Goal: Information Seeking & Learning: Learn about a topic

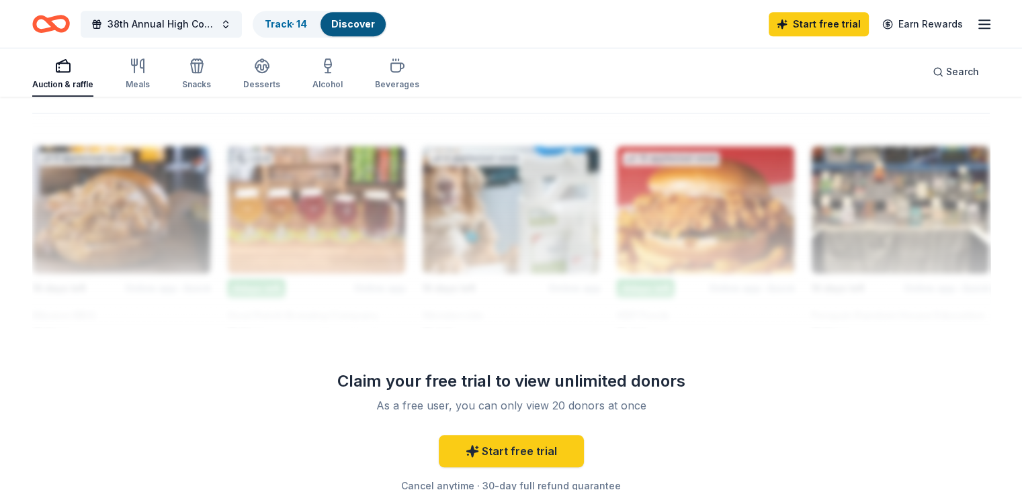
scroll to position [1156, 0]
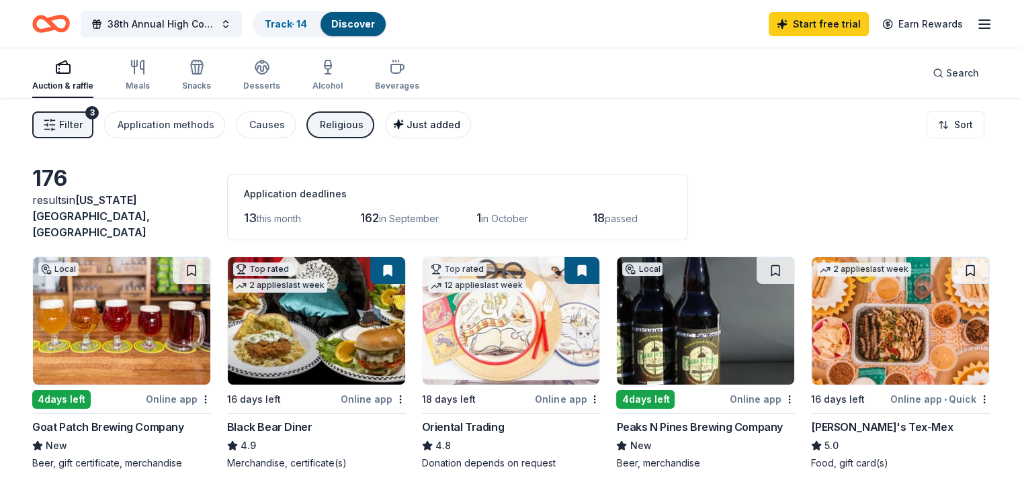
click at [442, 130] on span "Just added" at bounding box center [433, 124] width 54 height 11
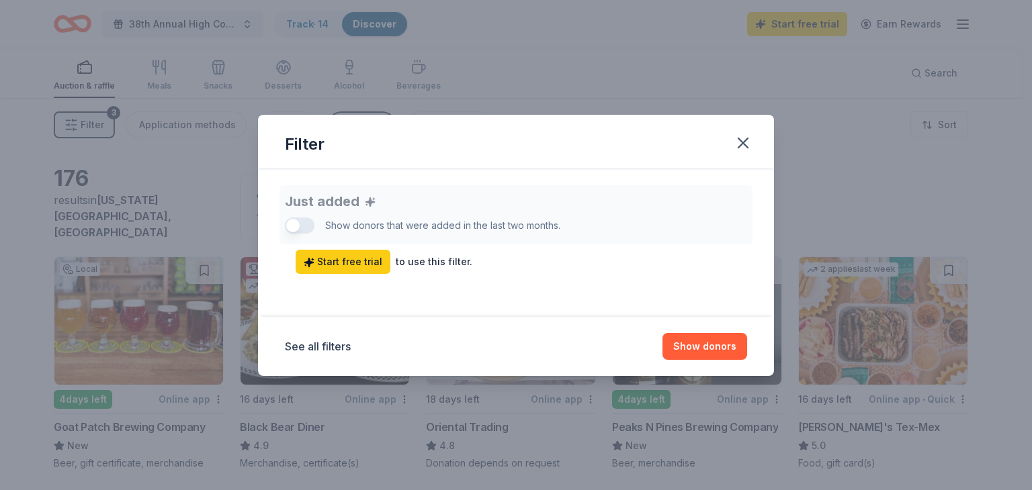
click at [306, 226] on div "Just added Show donors that were added in the last two months. Start free trial…" at bounding box center [516, 229] width 462 height 89
click at [301, 226] on div "Just added Show donors that were added in the last two months. Start free trial…" at bounding box center [516, 229] width 462 height 89
click at [329, 351] on button "See all filters" at bounding box center [318, 347] width 66 height 16
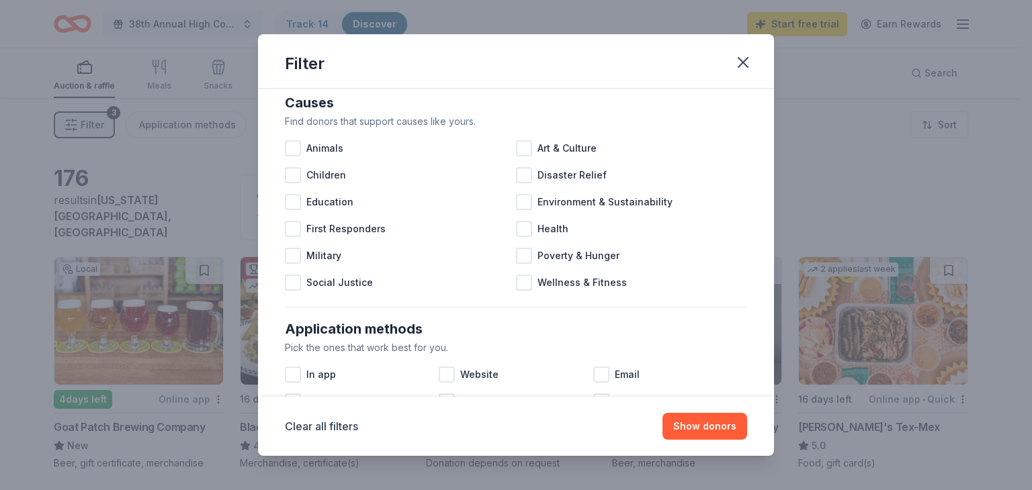
scroll to position [130, 0]
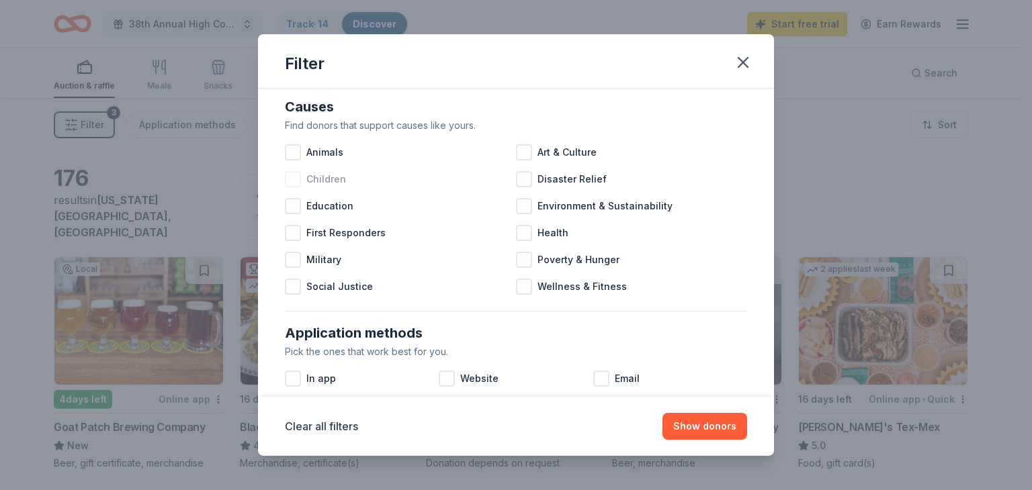
click at [296, 182] on div at bounding box center [293, 179] width 16 height 16
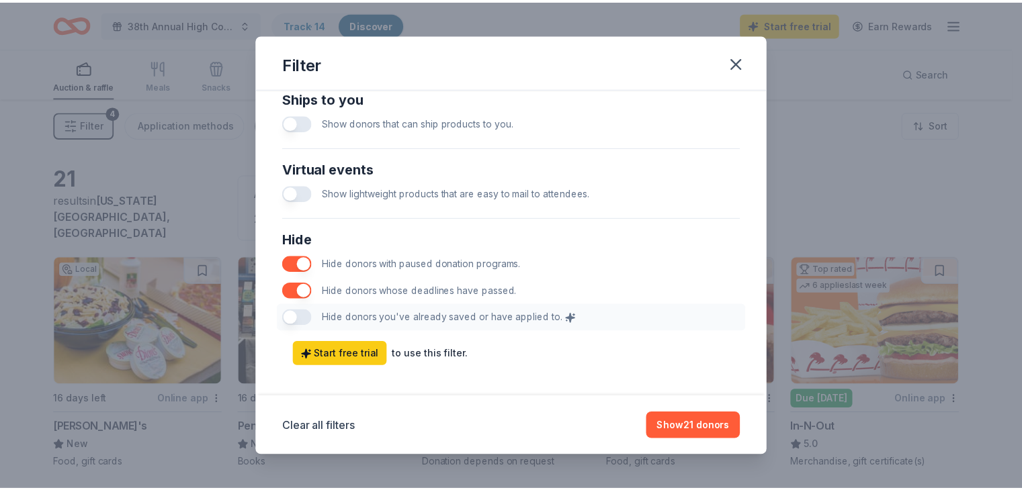
scroll to position [667, 0]
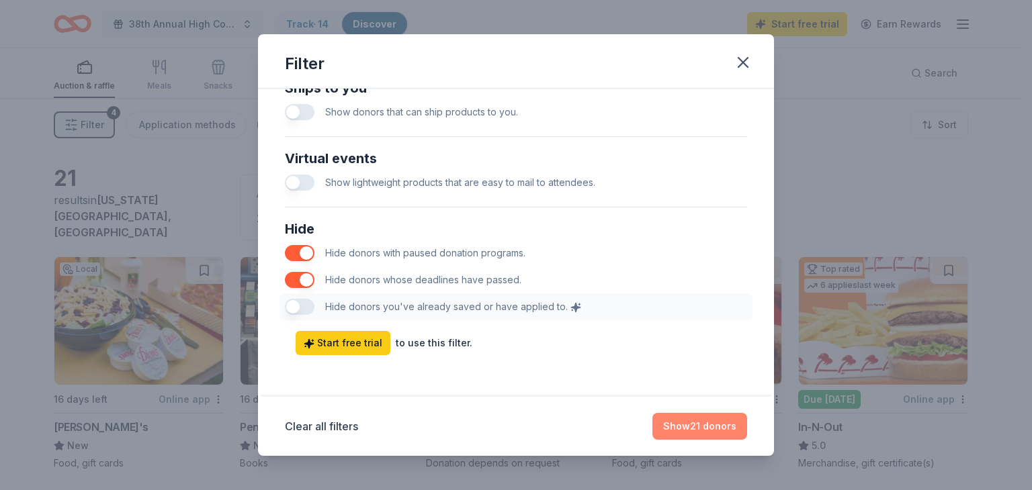
click at [691, 428] on button "Show 21 donors" at bounding box center [699, 426] width 95 height 27
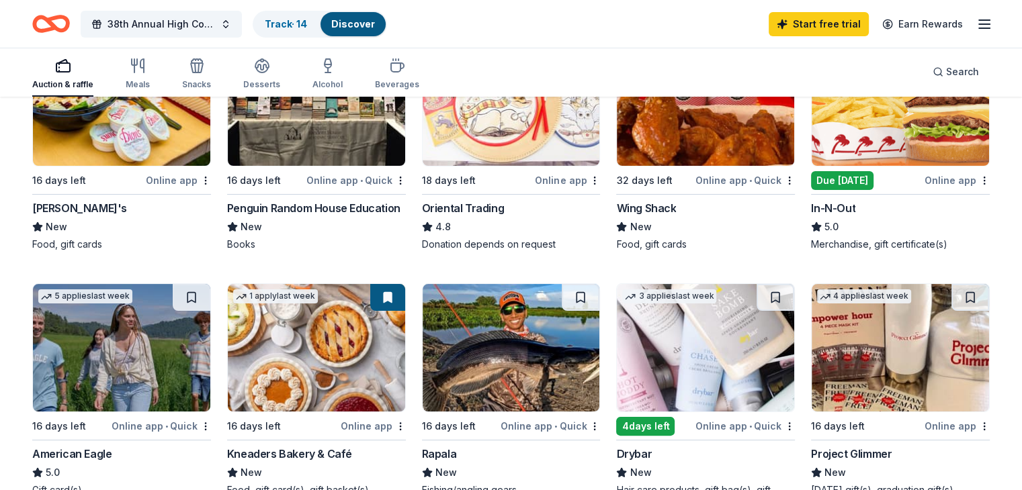
scroll to position [237, 0]
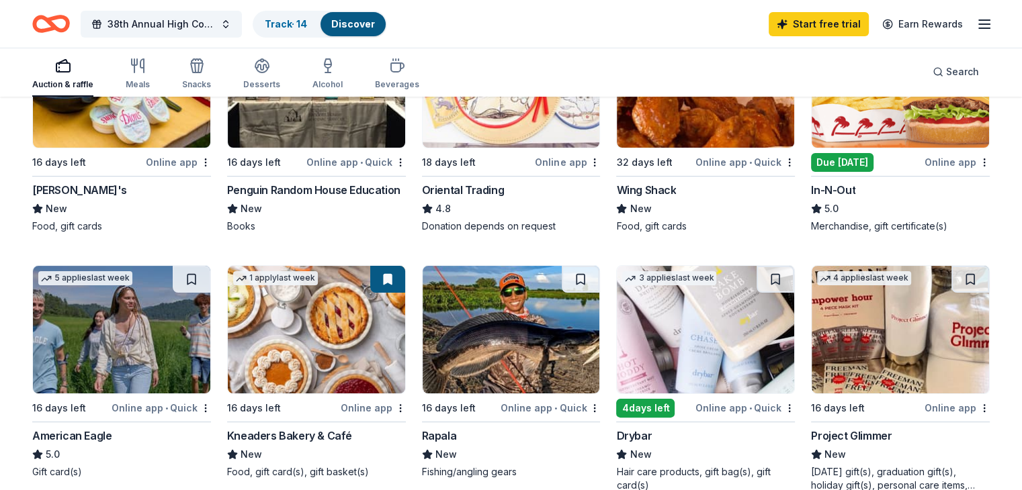
click at [515, 328] on img at bounding box center [511, 330] width 177 height 128
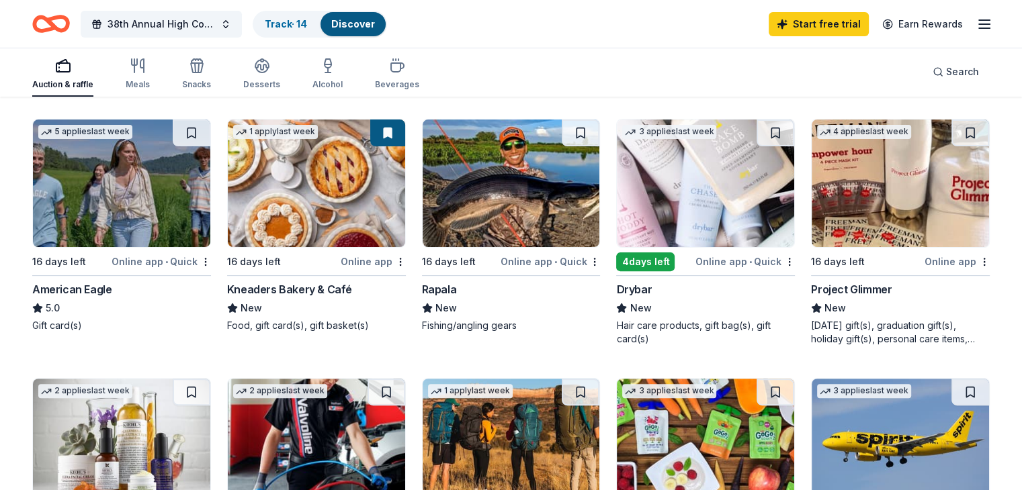
scroll to position [386, 0]
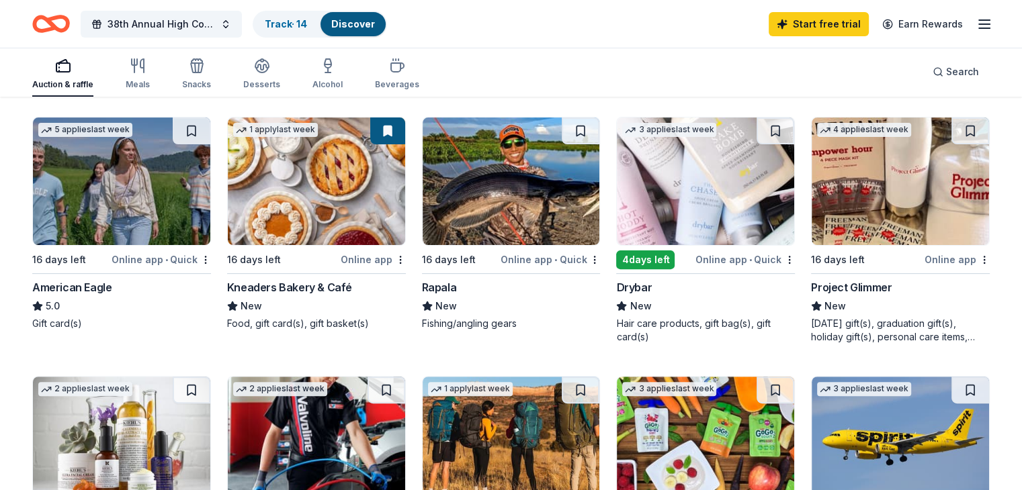
click at [925, 251] on div "Online app" at bounding box center [957, 259] width 65 height 17
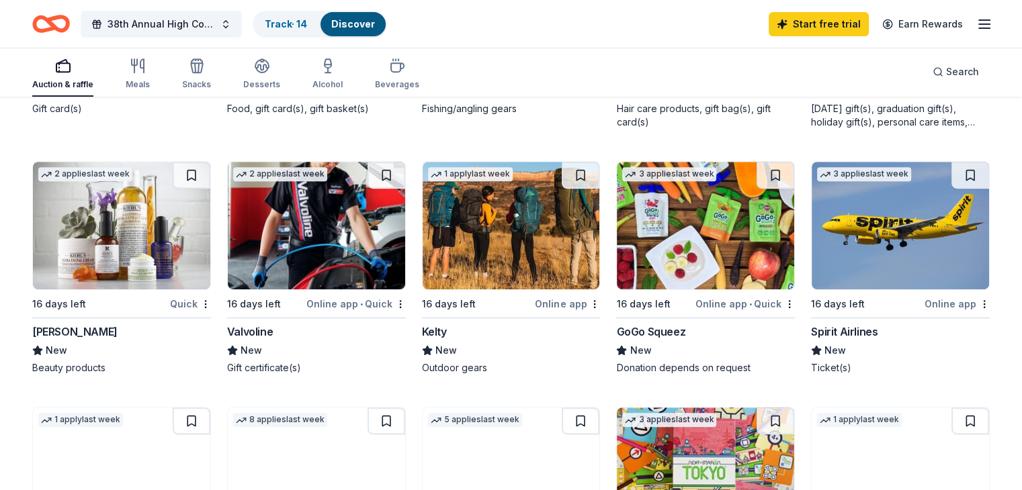
scroll to position [603, 0]
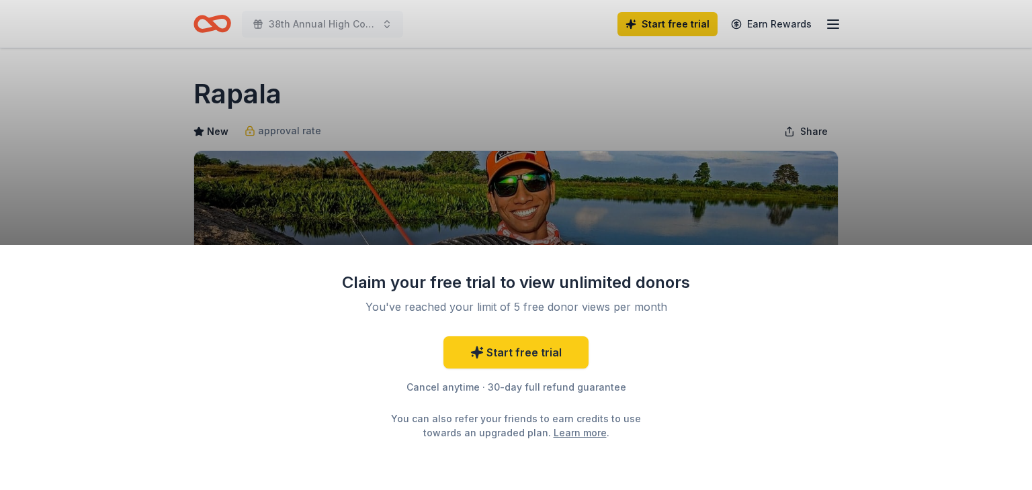
drag, startPoint x: 1028, startPoint y: 69, endPoint x: 1027, endPoint y: 85, distance: 15.5
click at [1021, 85] on div "Claim your free trial to view unlimited donors You've reached your limit of 5 f…" at bounding box center [516, 245] width 1032 height 490
click at [1000, 136] on div "Claim your free trial to view unlimited donors You've reached your limit of 5 f…" at bounding box center [516, 245] width 1032 height 490
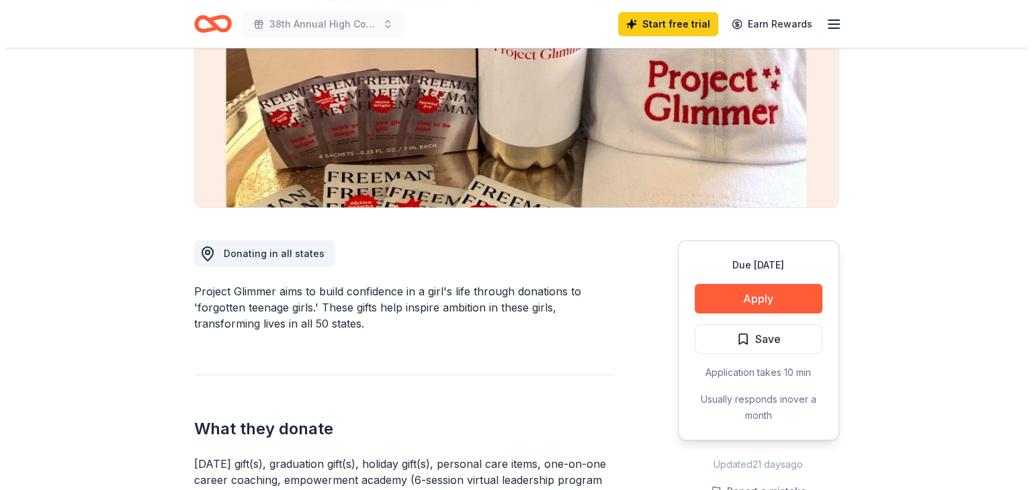
scroll to position [225, 0]
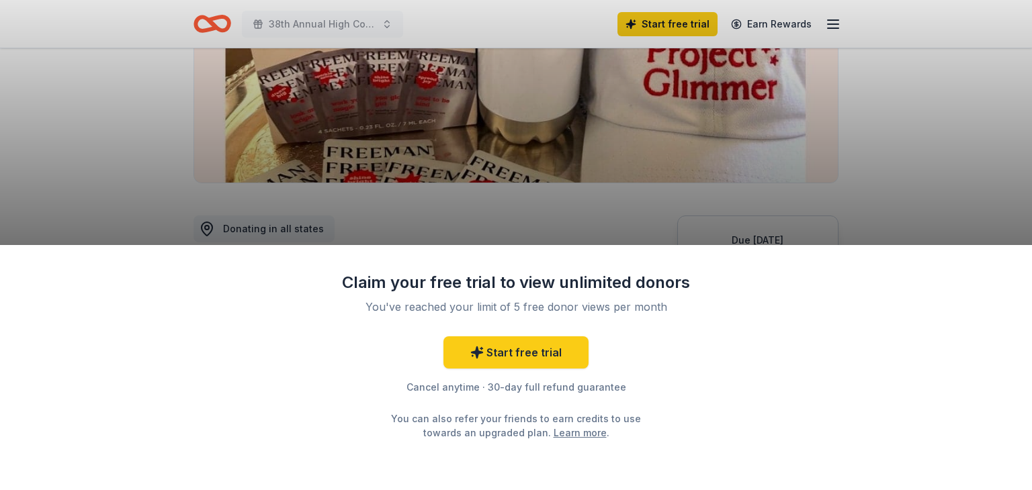
drag, startPoint x: 1024, startPoint y: 104, endPoint x: 1031, endPoint y: 161, distance: 57.6
click at [1021, 161] on html "38th Annual High County Toy Run Start free trial Earn Rewards Due in 16 days Sh…" at bounding box center [516, 20] width 1032 height 490
click at [980, 127] on div "Claim your free trial to view unlimited donors You've reached your limit of 5 f…" at bounding box center [516, 245] width 1032 height 490
click at [908, 136] on div "Claim your free trial to view unlimited donors You've reached your limit of 5 f…" at bounding box center [516, 245] width 1032 height 490
